Goal: Task Accomplishment & Management: Manage account settings

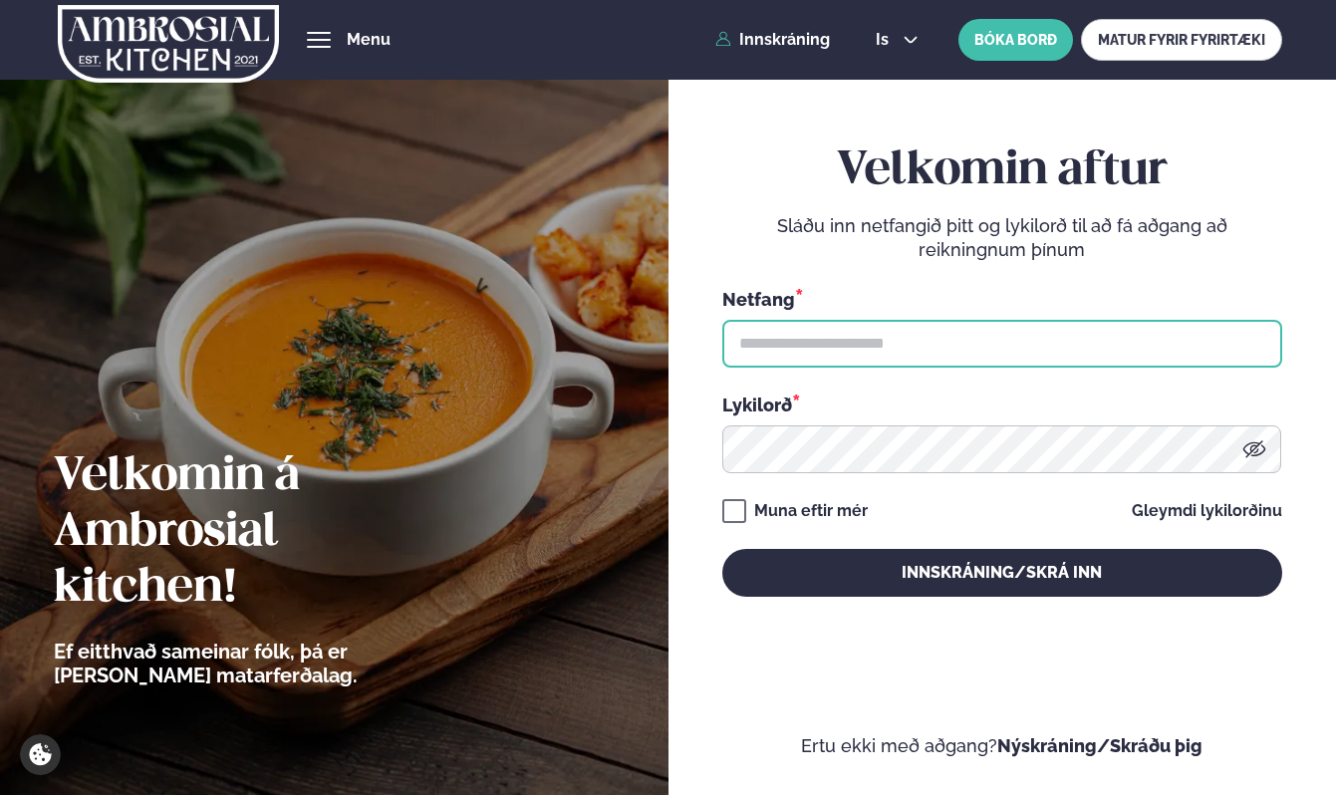
click at [808, 346] on input "text" at bounding box center [1002, 344] width 560 height 48
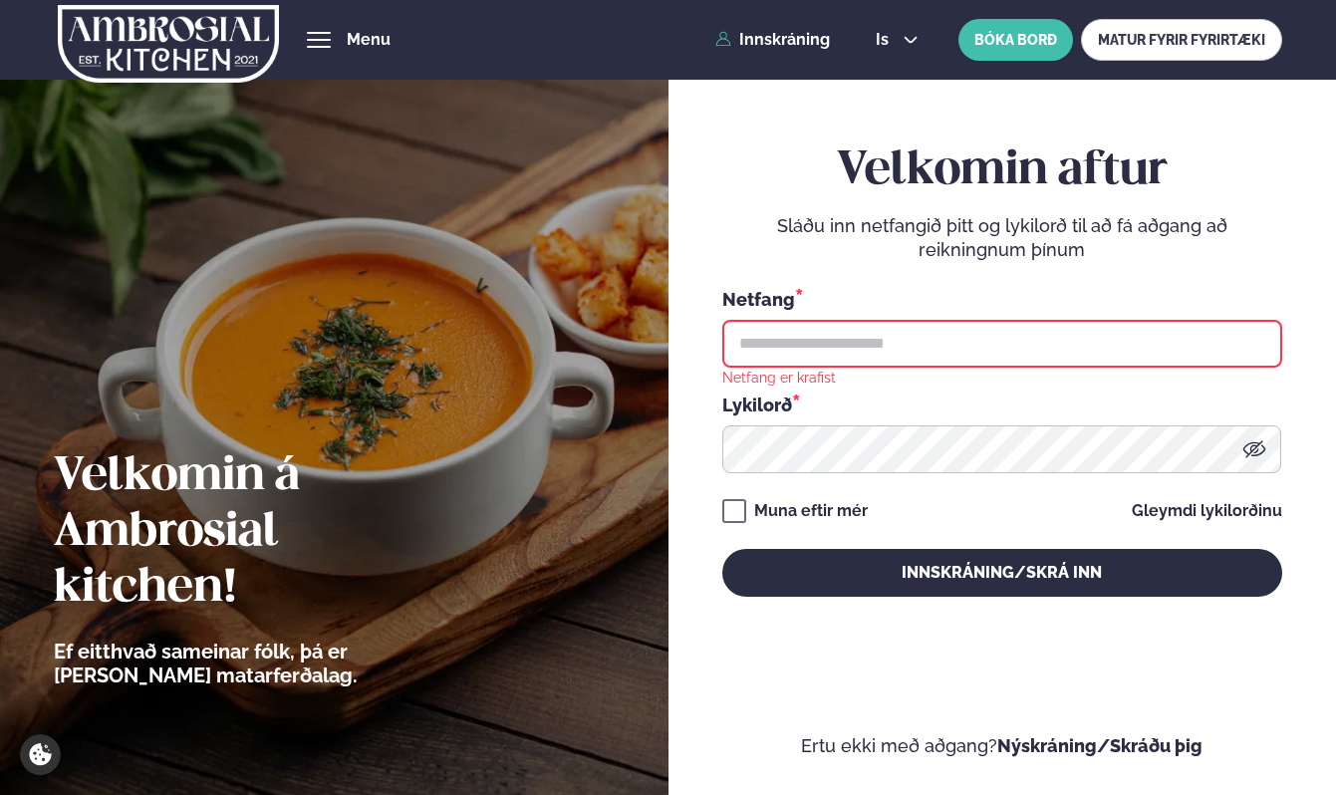
type input "**********"
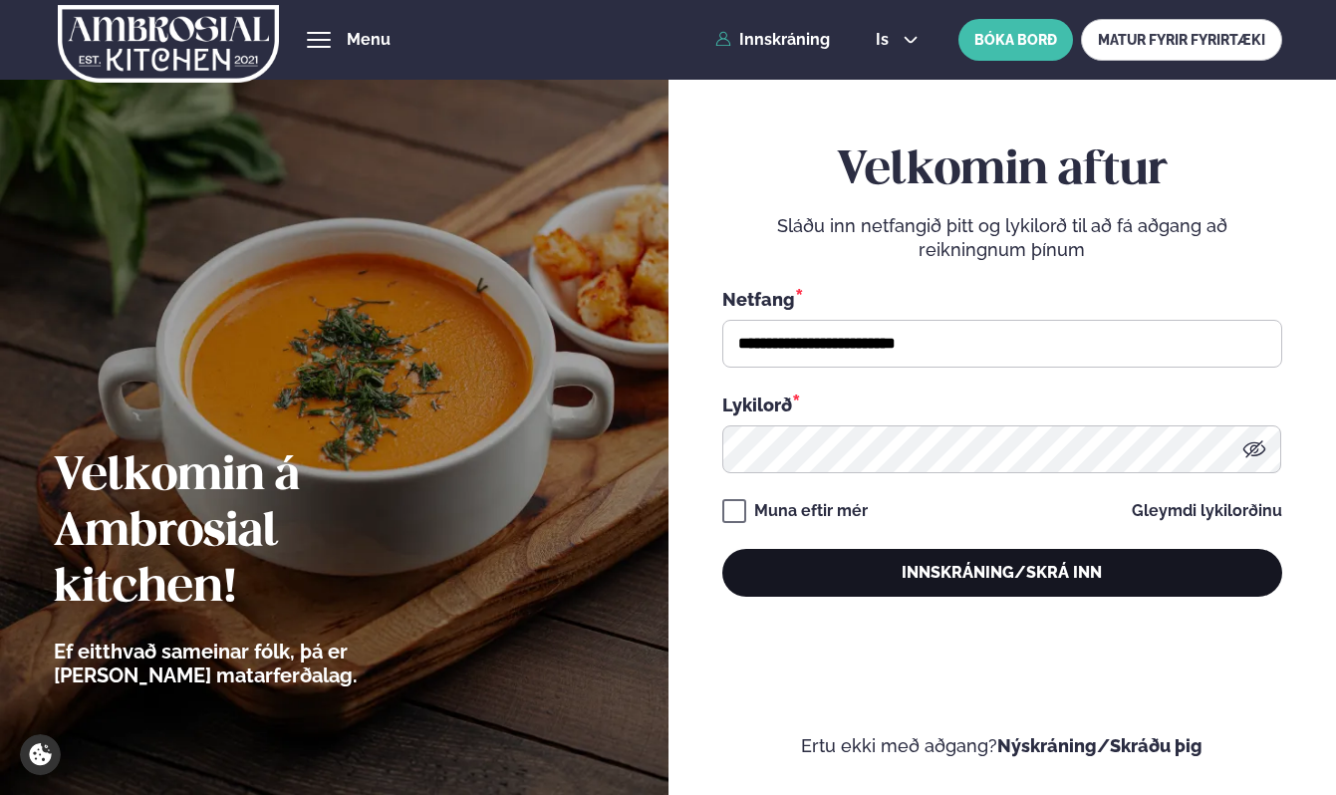
click at [887, 583] on button "Innskráning/Skrá inn" at bounding box center [1002, 573] width 560 height 48
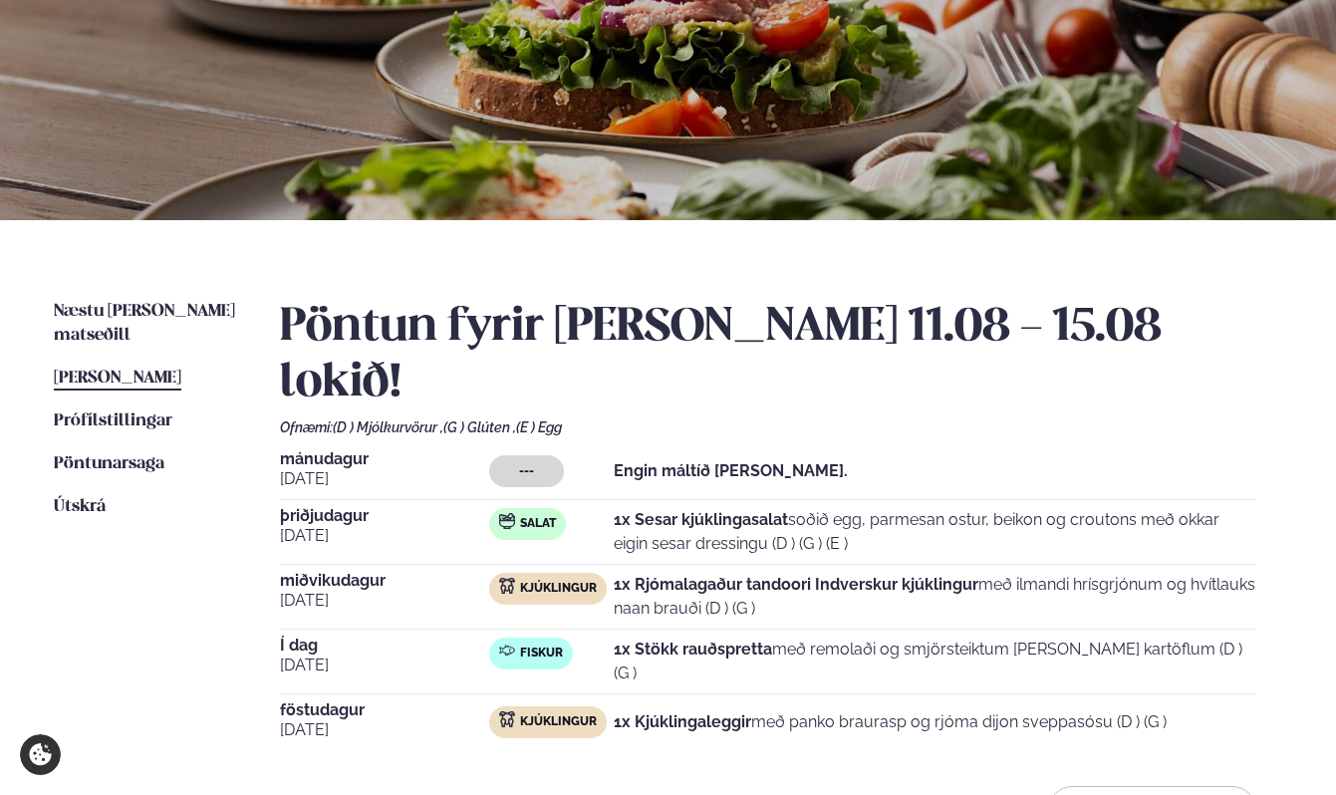
scroll to position [229, 0]
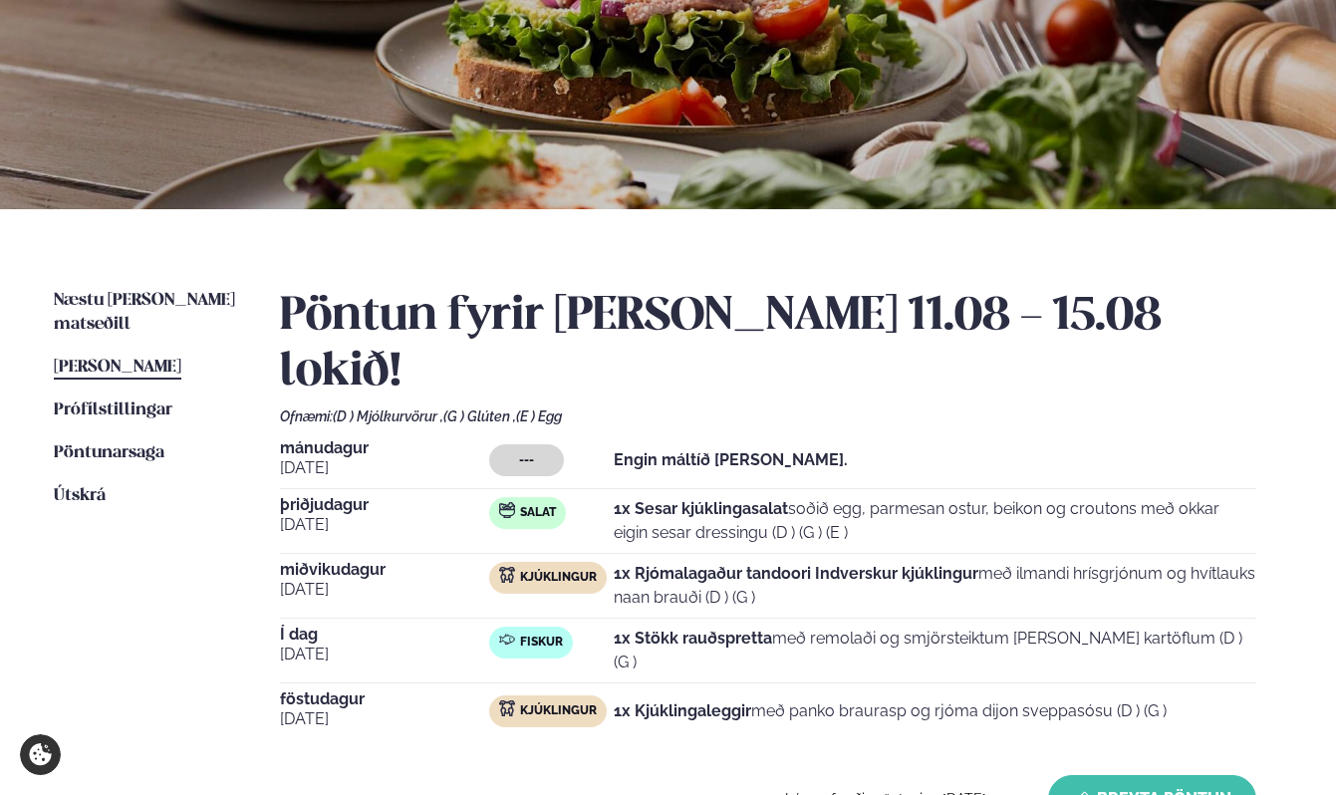
click at [1073, 775] on button "Breyta Pöntun" at bounding box center [1152, 799] width 208 height 48
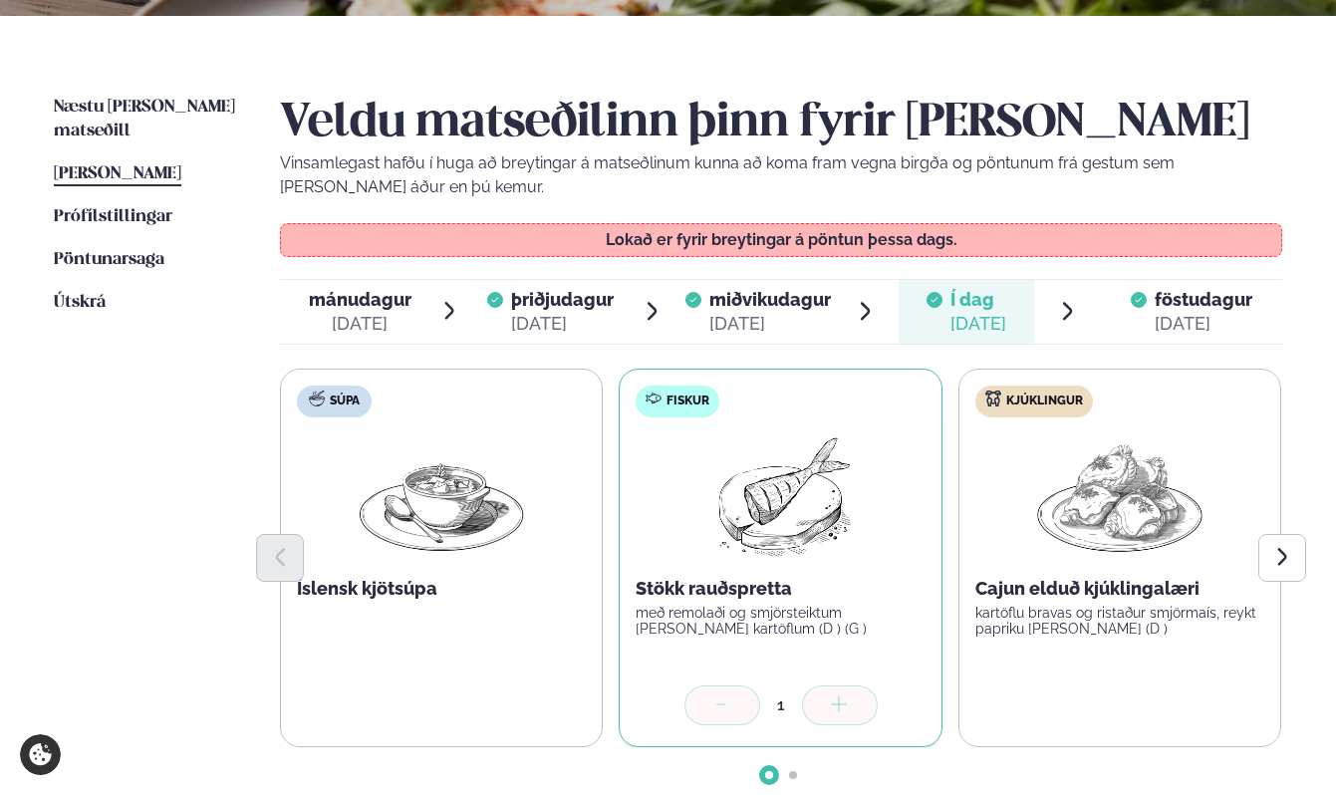
scroll to position [426, 0]
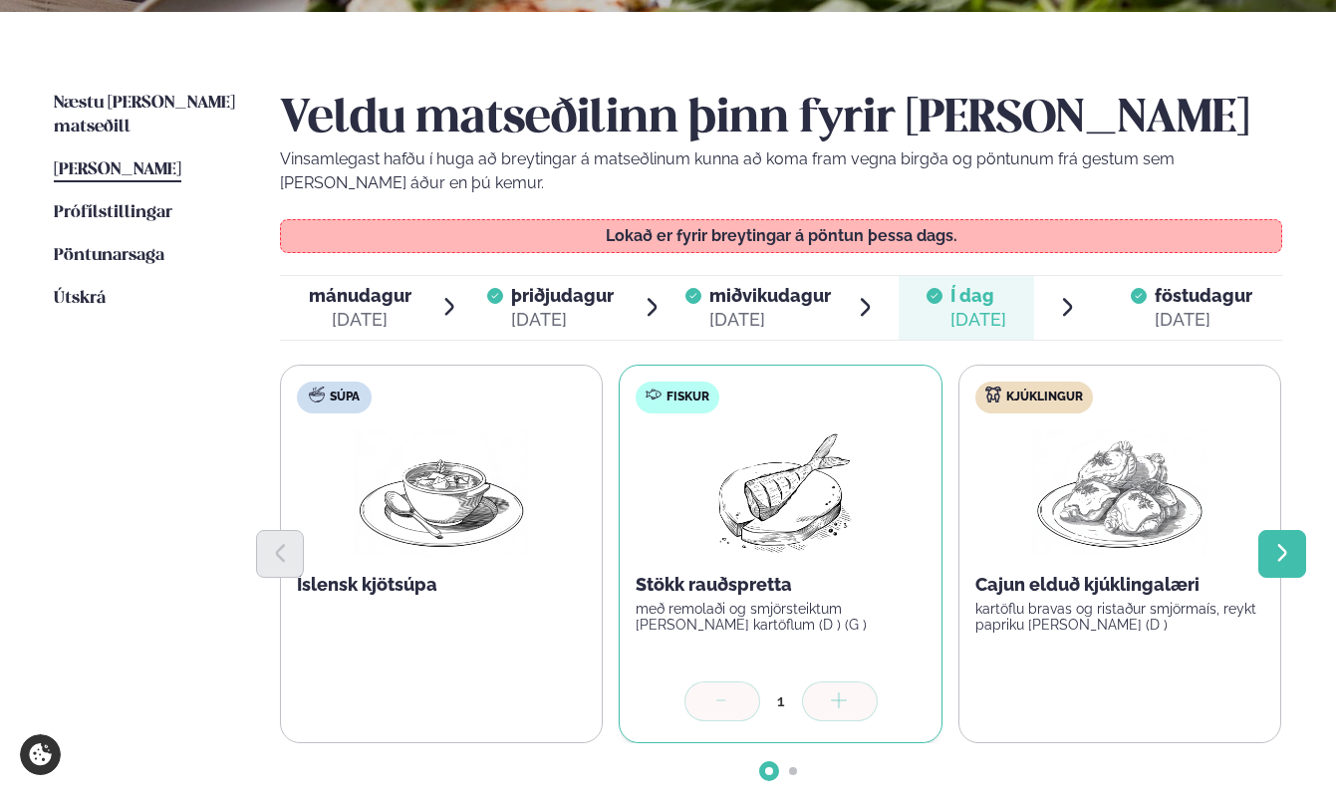
click at [1278, 534] on button "Next slide" at bounding box center [1282, 554] width 48 height 48
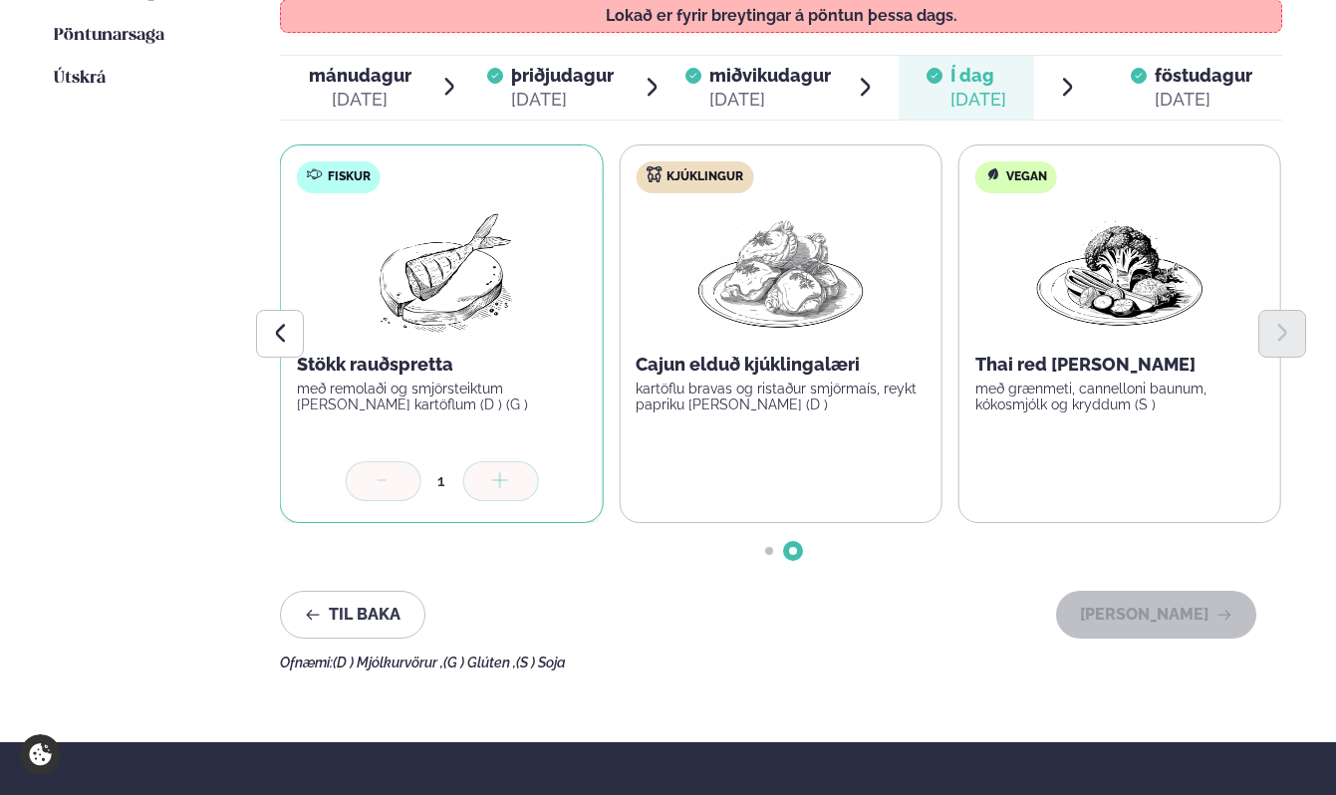
scroll to position [635, 0]
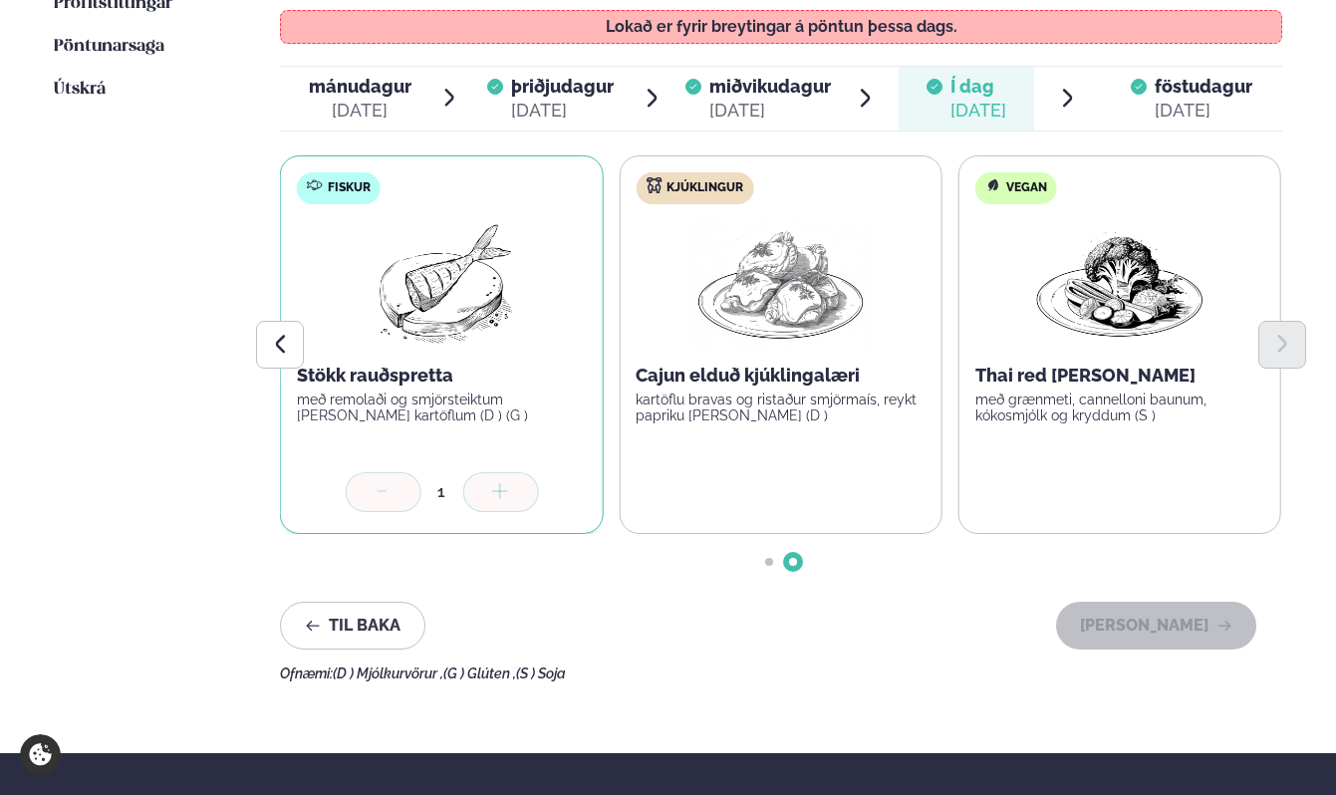
click at [1168, 82] on span "föstudagur" at bounding box center [1203, 86] width 98 height 21
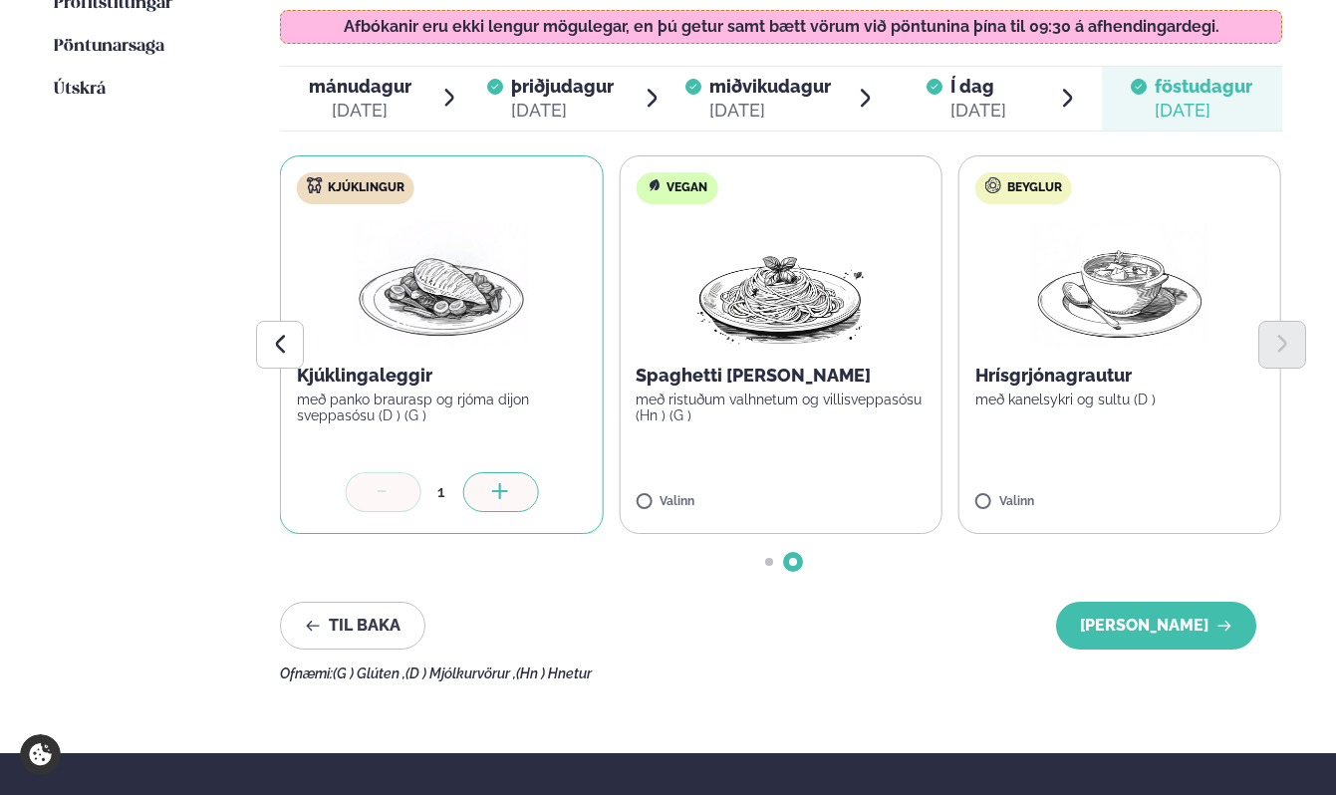
click at [363, 497] on div at bounding box center [383, 492] width 76 height 40
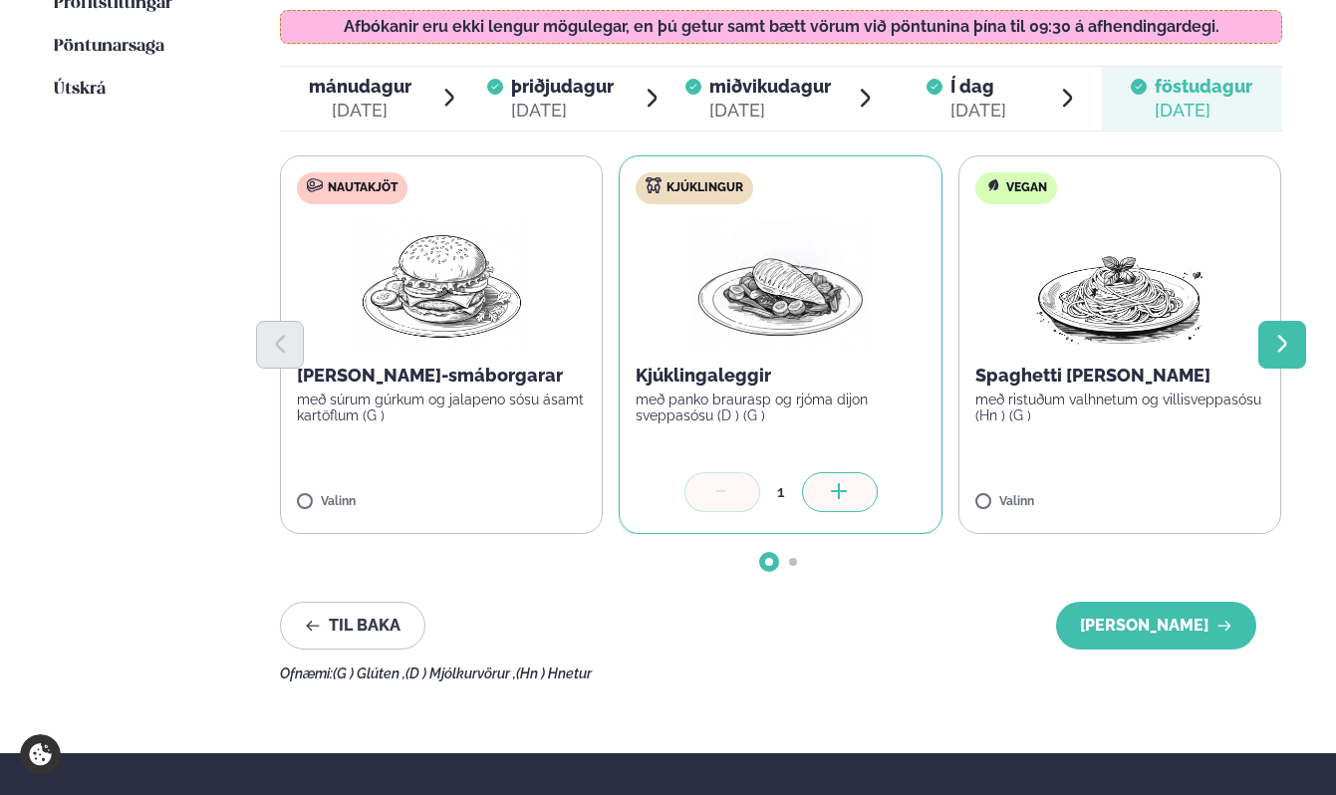
click at [1277, 362] on button "Next slide" at bounding box center [1282, 345] width 48 height 48
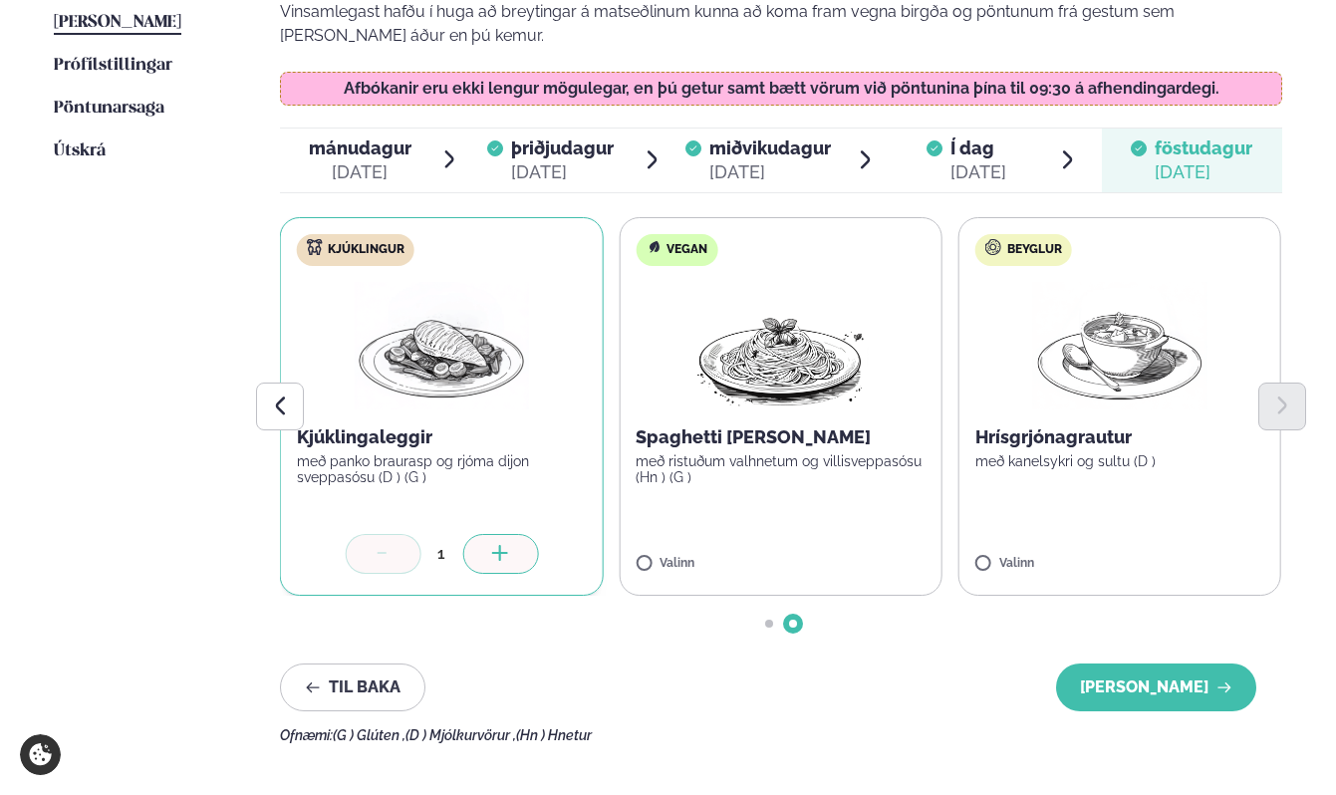
scroll to position [504, 0]
